Goal: Find specific page/section: Find specific page/section

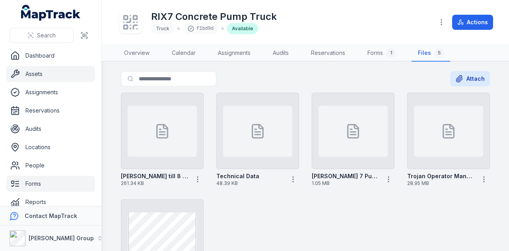
scroll to position [45, 0]
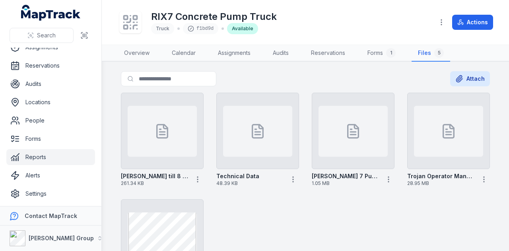
click at [57, 161] on link "Reports" at bounding box center [50, 157] width 89 height 16
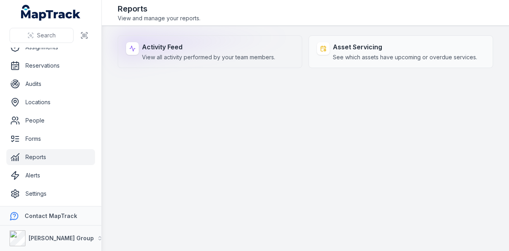
click at [192, 58] on span "View all activity performed by your team members." at bounding box center [208, 57] width 133 height 8
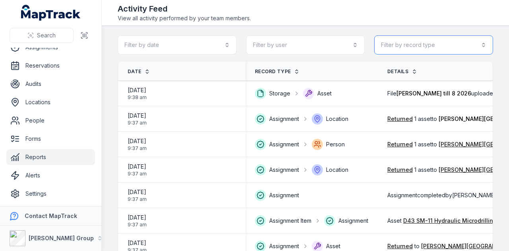
click at [444, 45] on button "Filter by record type" at bounding box center [433, 44] width 119 height 19
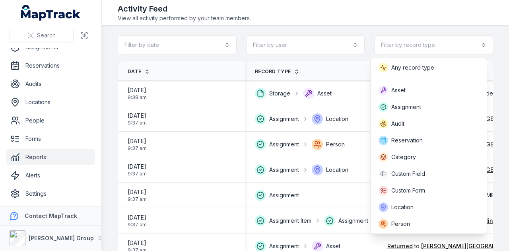
click at [499, 110] on main "Filter by date Filter by user Filter by record type Date Record Type Details Us…" at bounding box center [305, 138] width 407 height 225
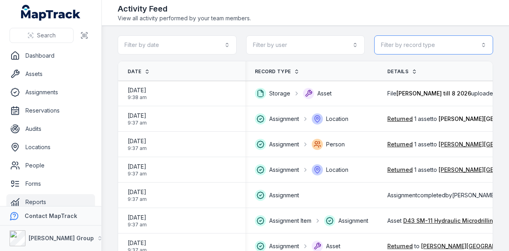
click at [394, 39] on button "Filter by record type" at bounding box center [433, 44] width 119 height 19
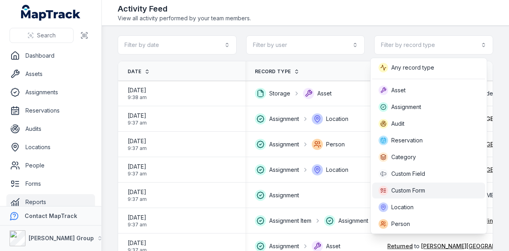
click at [438, 192] on div "Custom Form" at bounding box center [428, 191] width 100 height 10
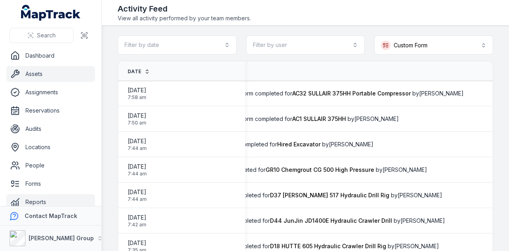
click at [80, 76] on link "Assets" at bounding box center [50, 74] width 89 height 16
